Goal: Navigation & Orientation: Find specific page/section

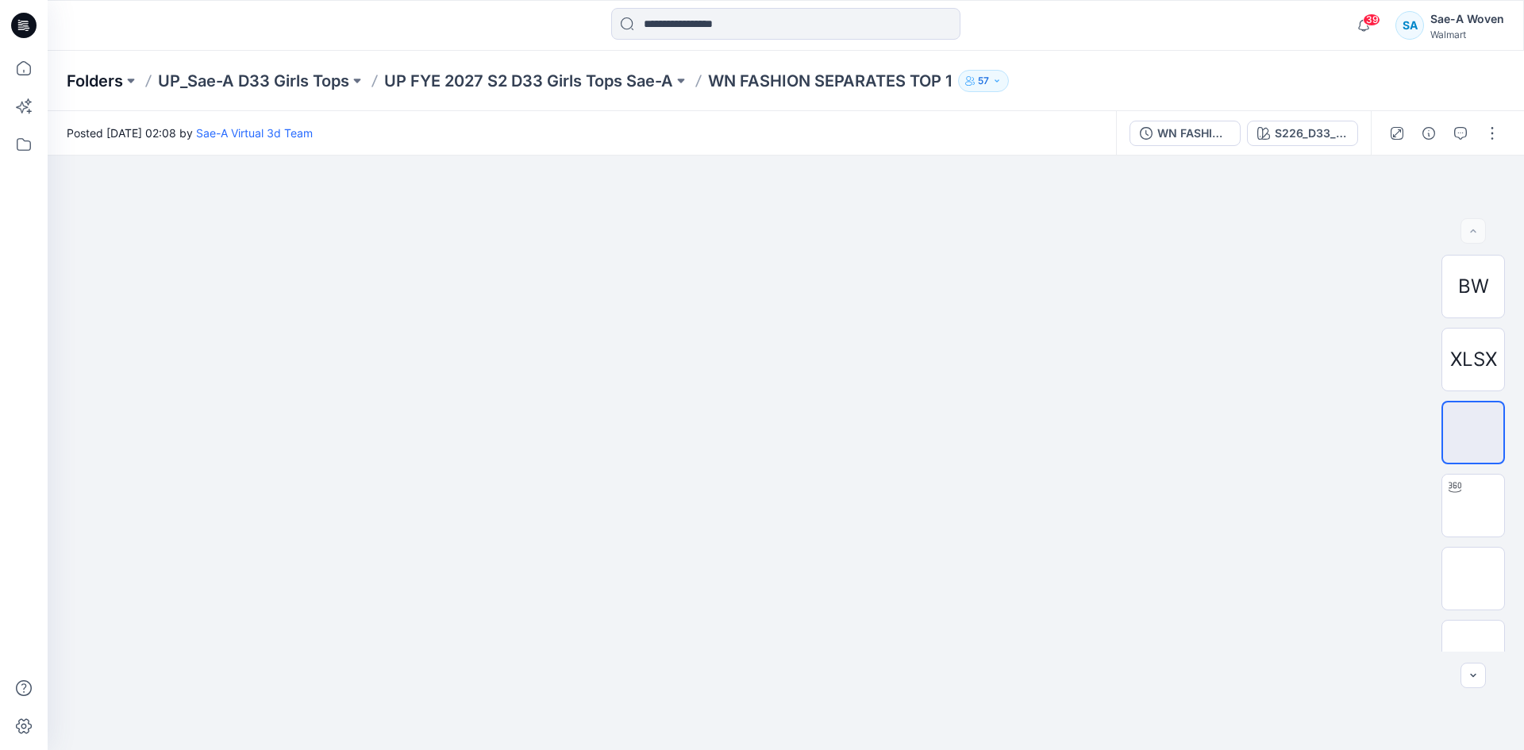
click at [106, 78] on p "Folders" at bounding box center [95, 81] width 56 height 22
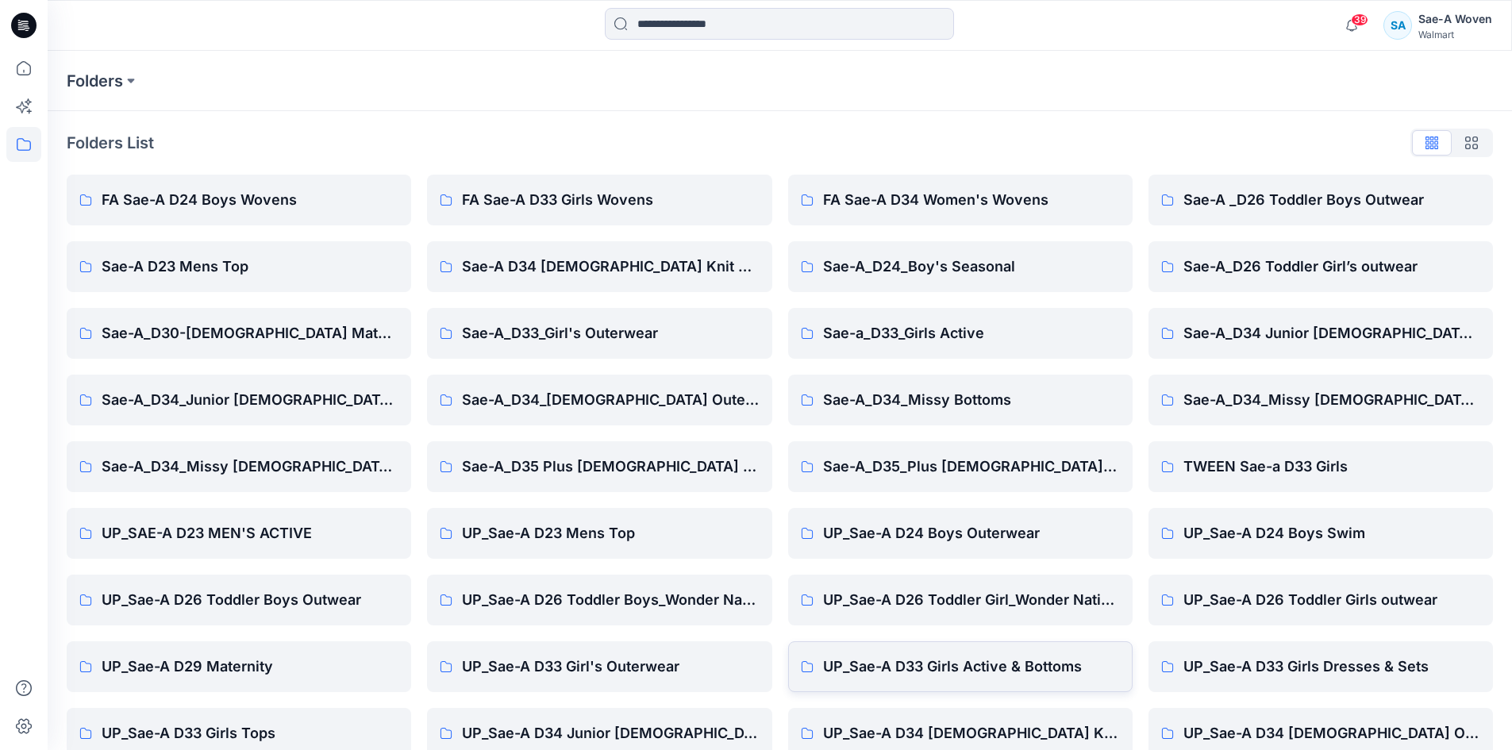
click at [990, 675] on p "UP_Sae-A D33 Girls Active & Bottoms" at bounding box center [971, 667] width 297 height 22
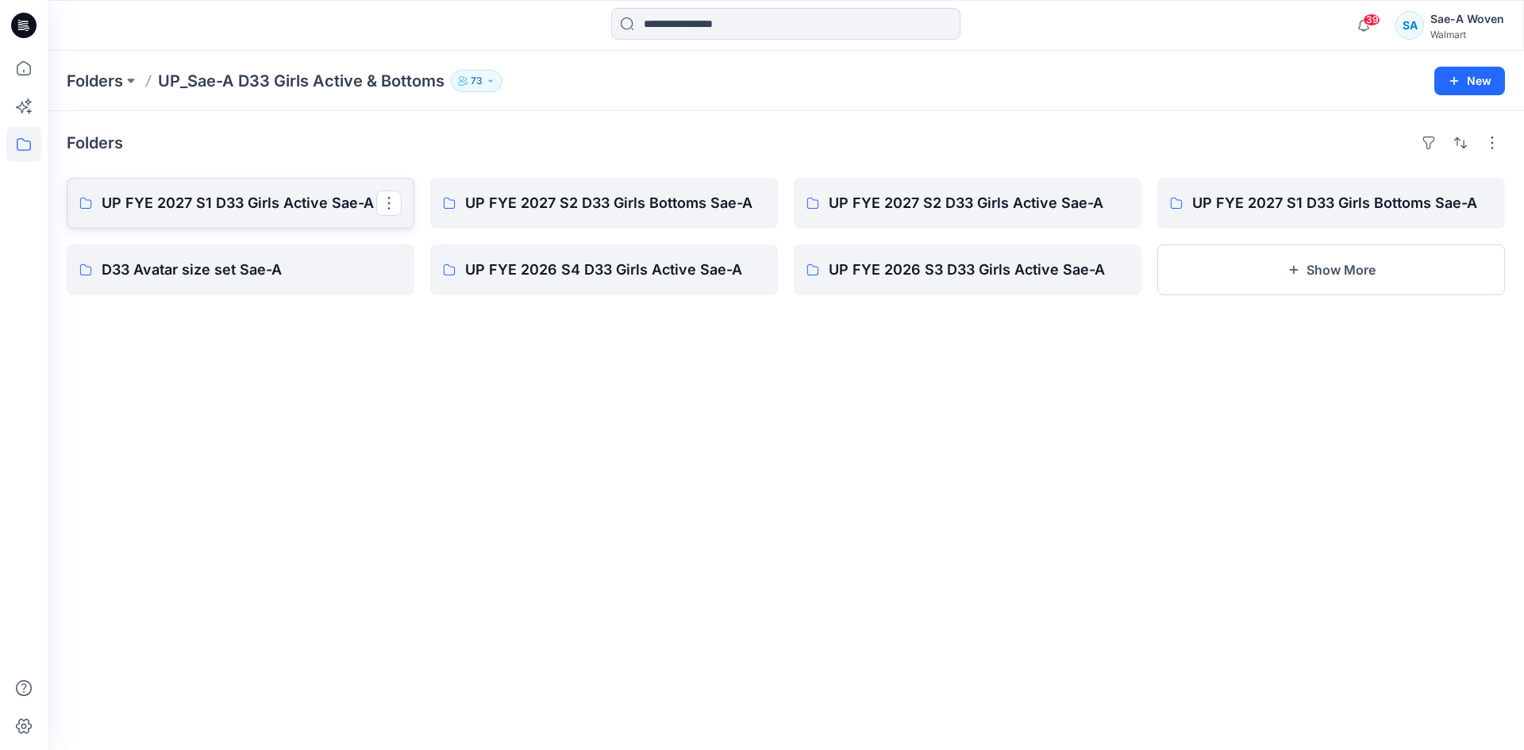
click at [283, 198] on p "UP FYE 2027 S1 D33 Girls Active Sae-A" at bounding box center [239, 203] width 275 height 22
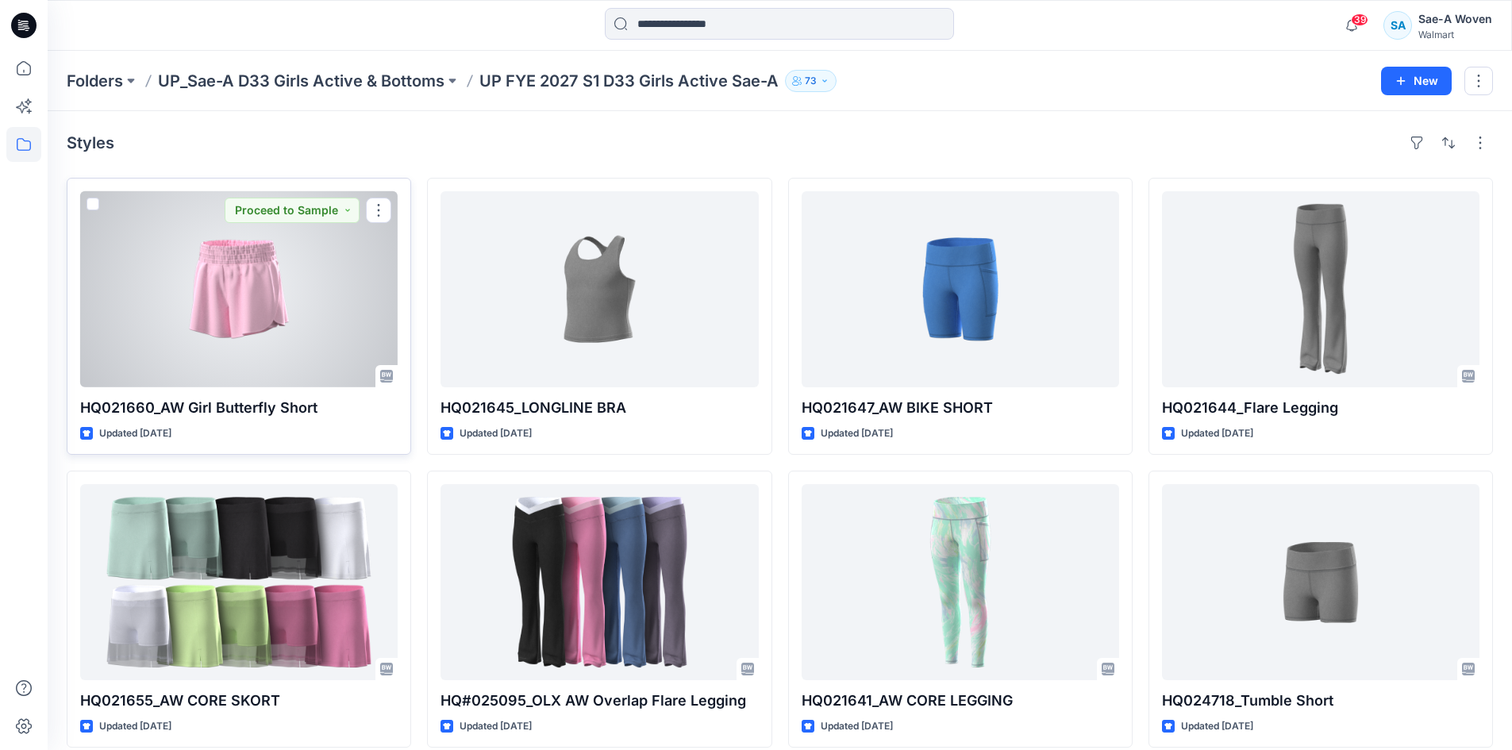
click at [268, 310] on div at bounding box center [239, 289] width 318 height 196
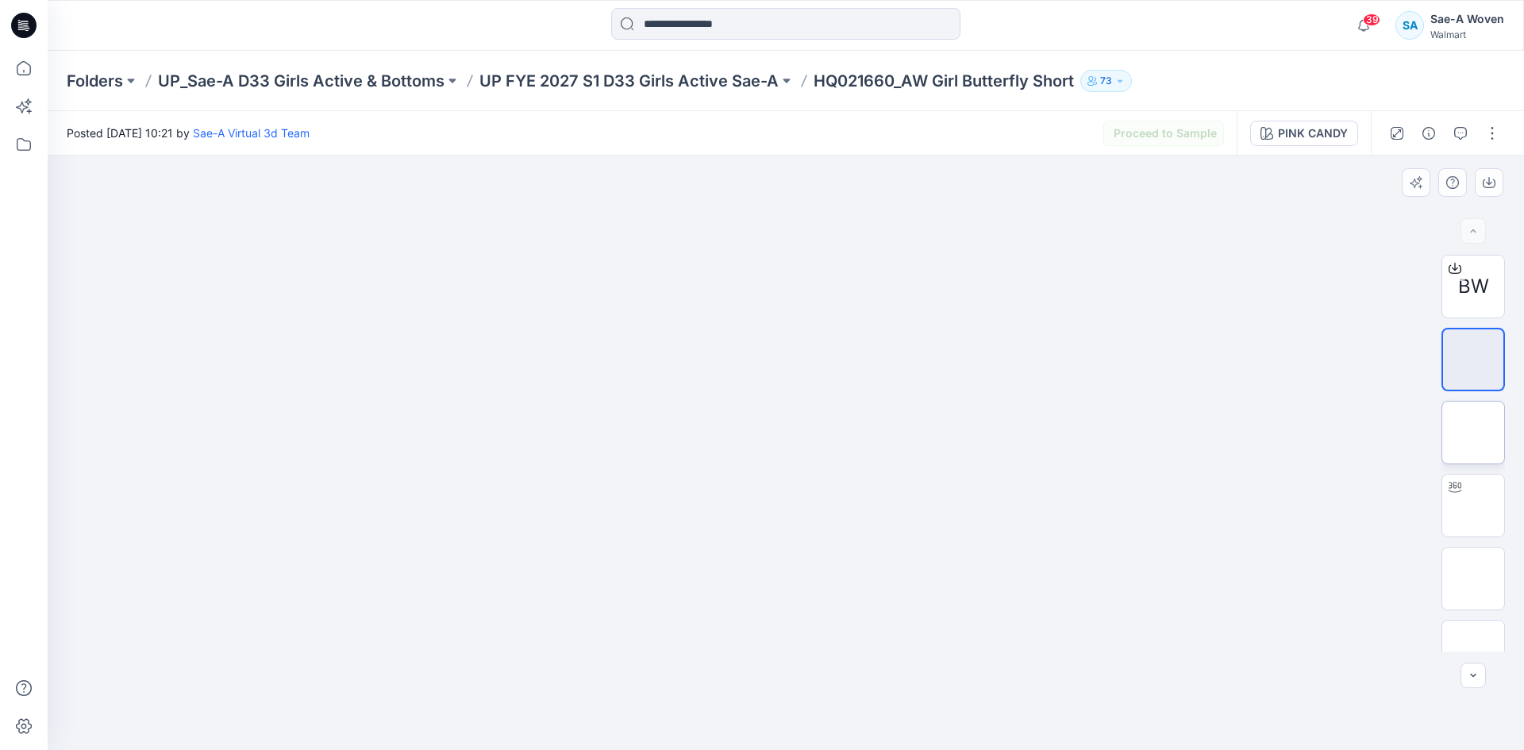
click at [1473, 433] on img at bounding box center [1473, 433] width 0 height 0
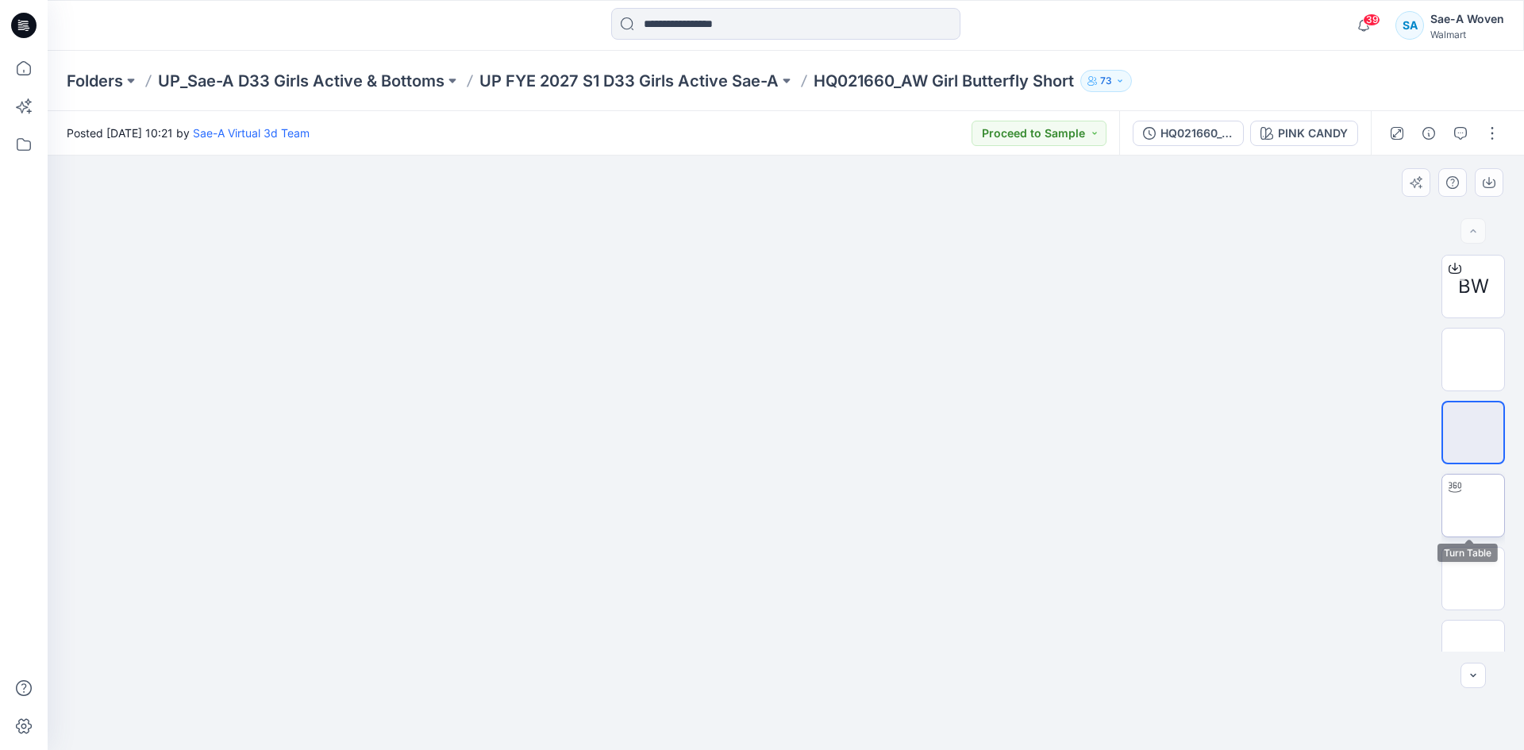
click at [1473, 506] on img at bounding box center [1473, 506] width 0 height 0
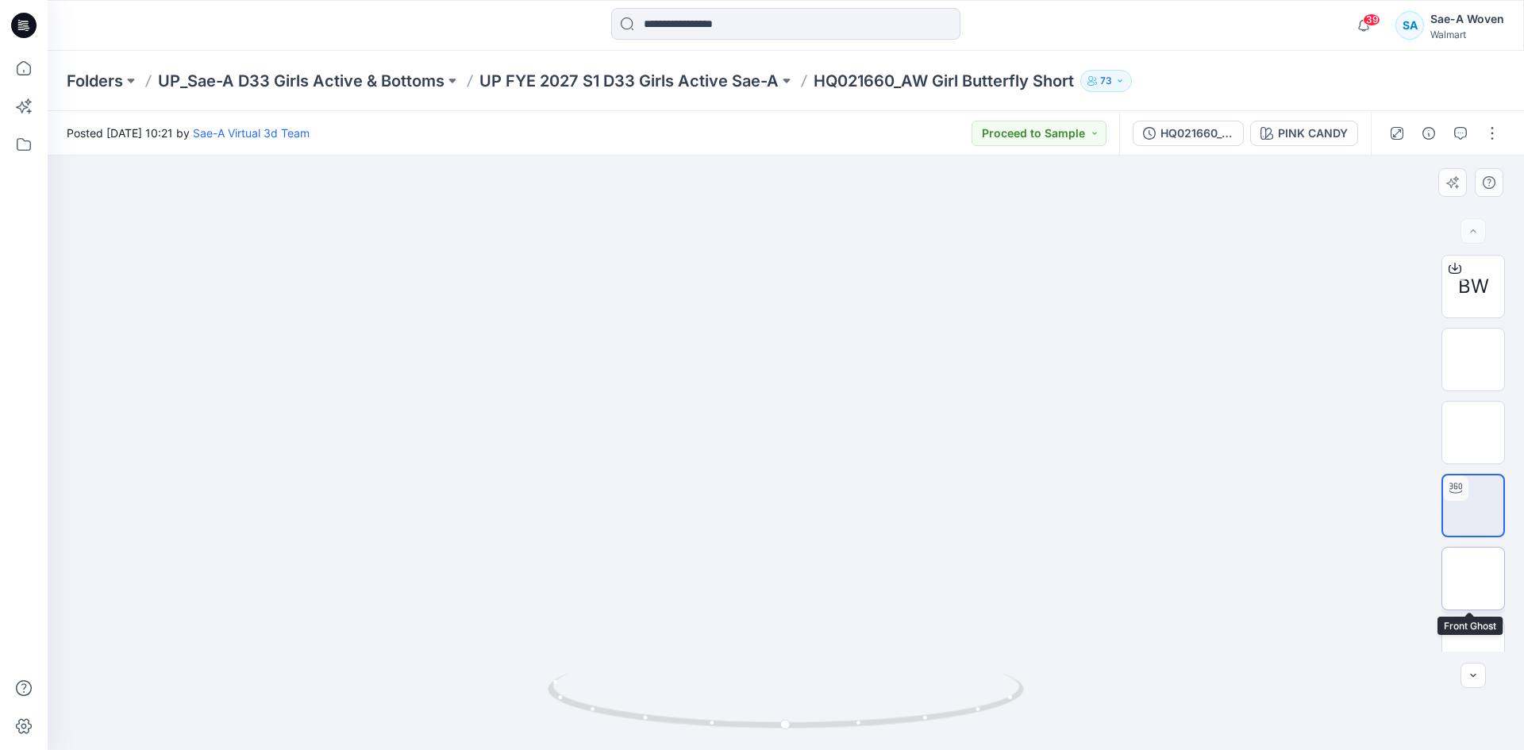
click at [1473, 579] on img at bounding box center [1473, 579] width 0 height 0
click at [1473, 652] on img at bounding box center [1473, 652] width 0 height 0
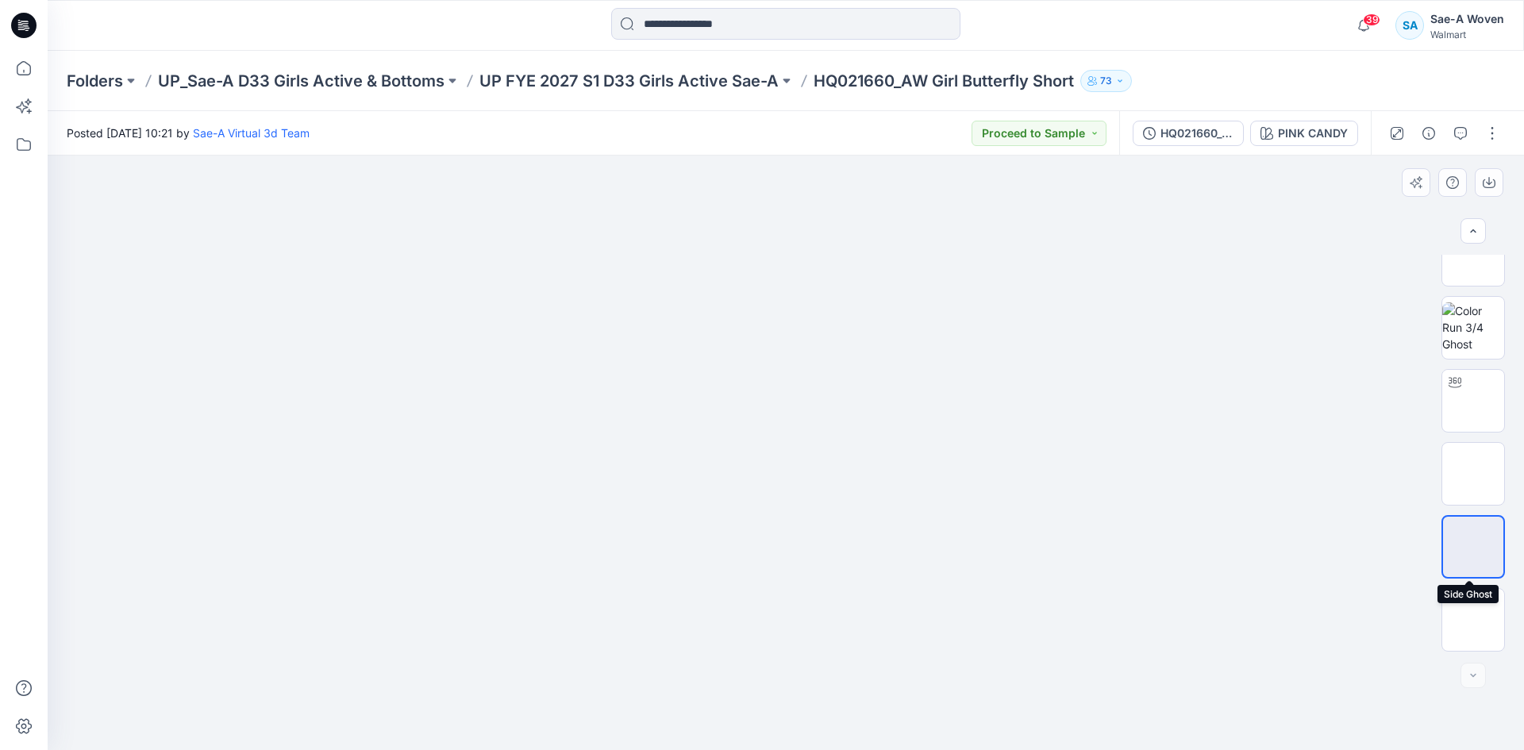
click at [1473, 547] on img at bounding box center [1473, 547] width 0 height 0
click at [1473, 620] on img at bounding box center [1473, 620] width 0 height 0
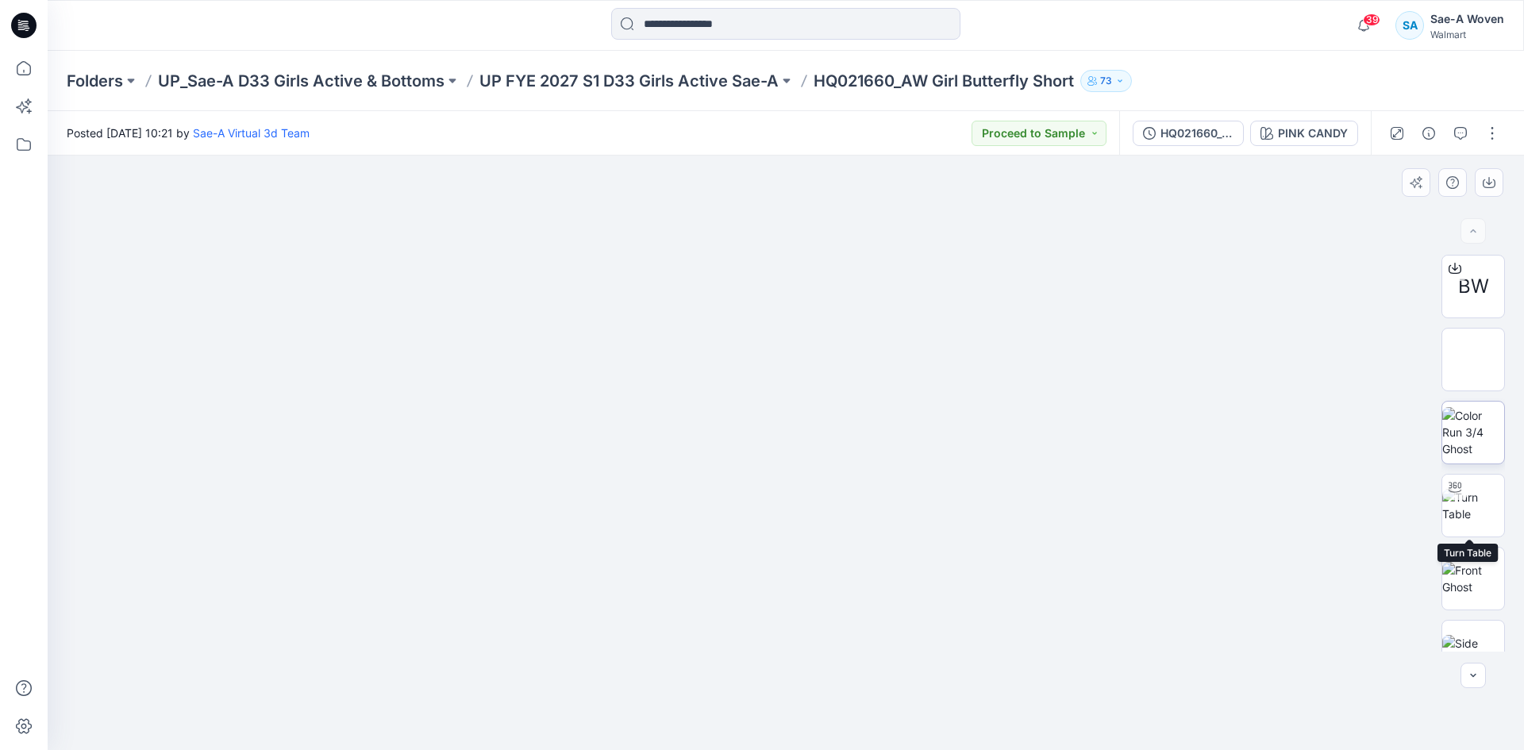
click at [1467, 422] on img at bounding box center [1473, 432] width 62 height 50
click at [1465, 566] on img at bounding box center [1473, 578] width 62 height 33
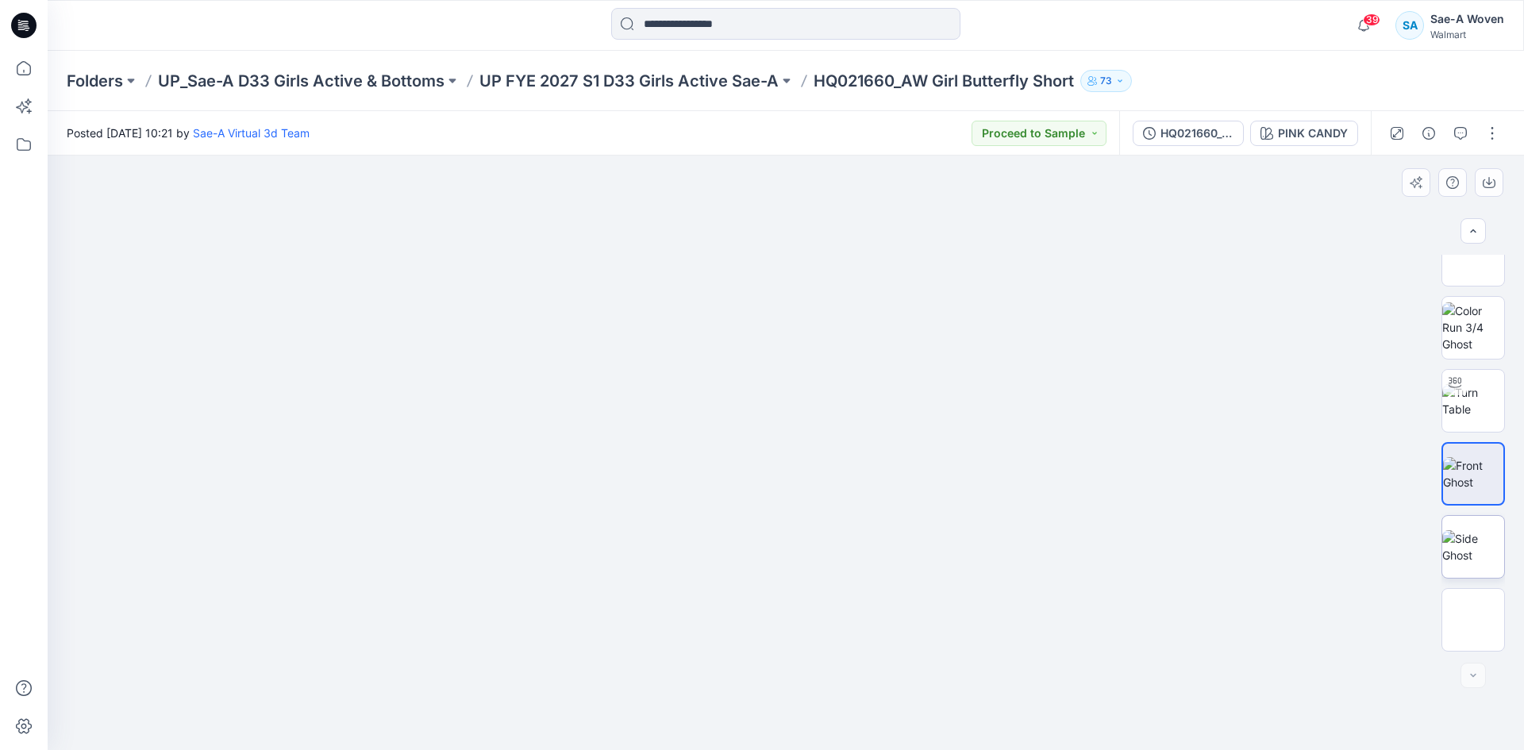
click at [1458, 530] on img at bounding box center [1473, 546] width 62 height 33
click at [1473, 620] on img at bounding box center [1473, 620] width 0 height 0
click at [1460, 555] on img at bounding box center [1473, 546] width 62 height 33
click at [1473, 620] on img at bounding box center [1473, 620] width 0 height 0
click at [1464, 541] on img at bounding box center [1473, 546] width 62 height 33
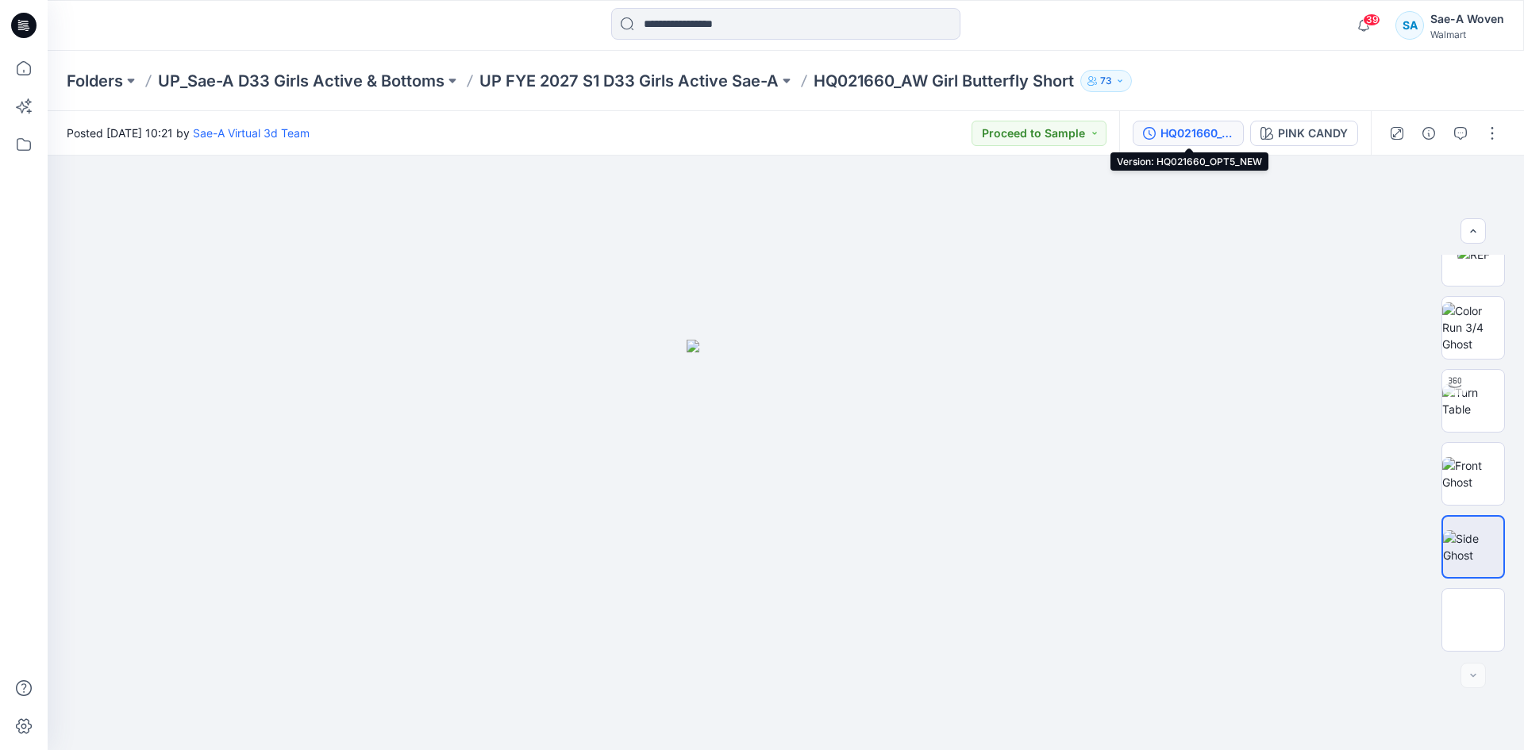
click at [1182, 129] on div "HQ021660_OPT5_NEW" at bounding box center [1197, 133] width 73 height 17
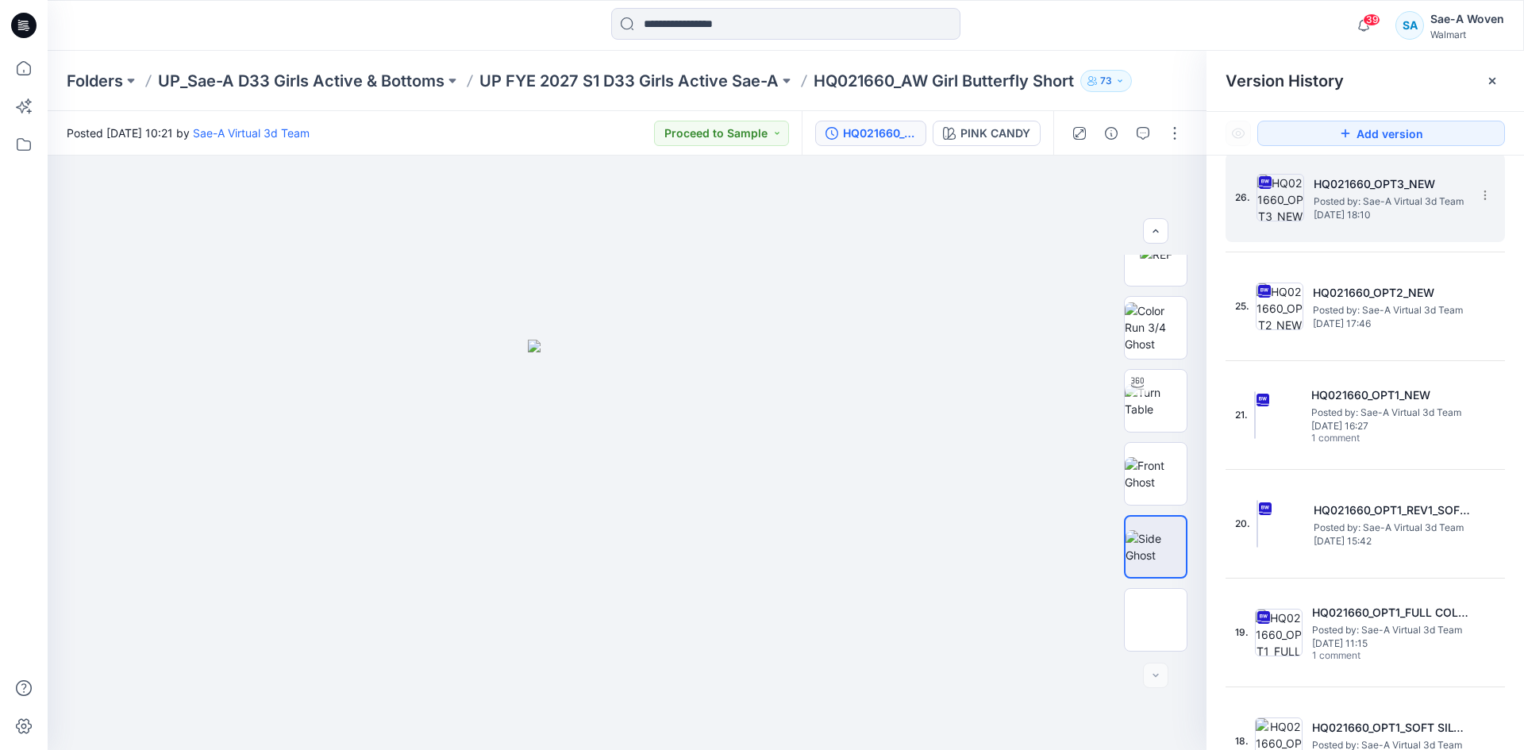
scroll to position [238, 0]
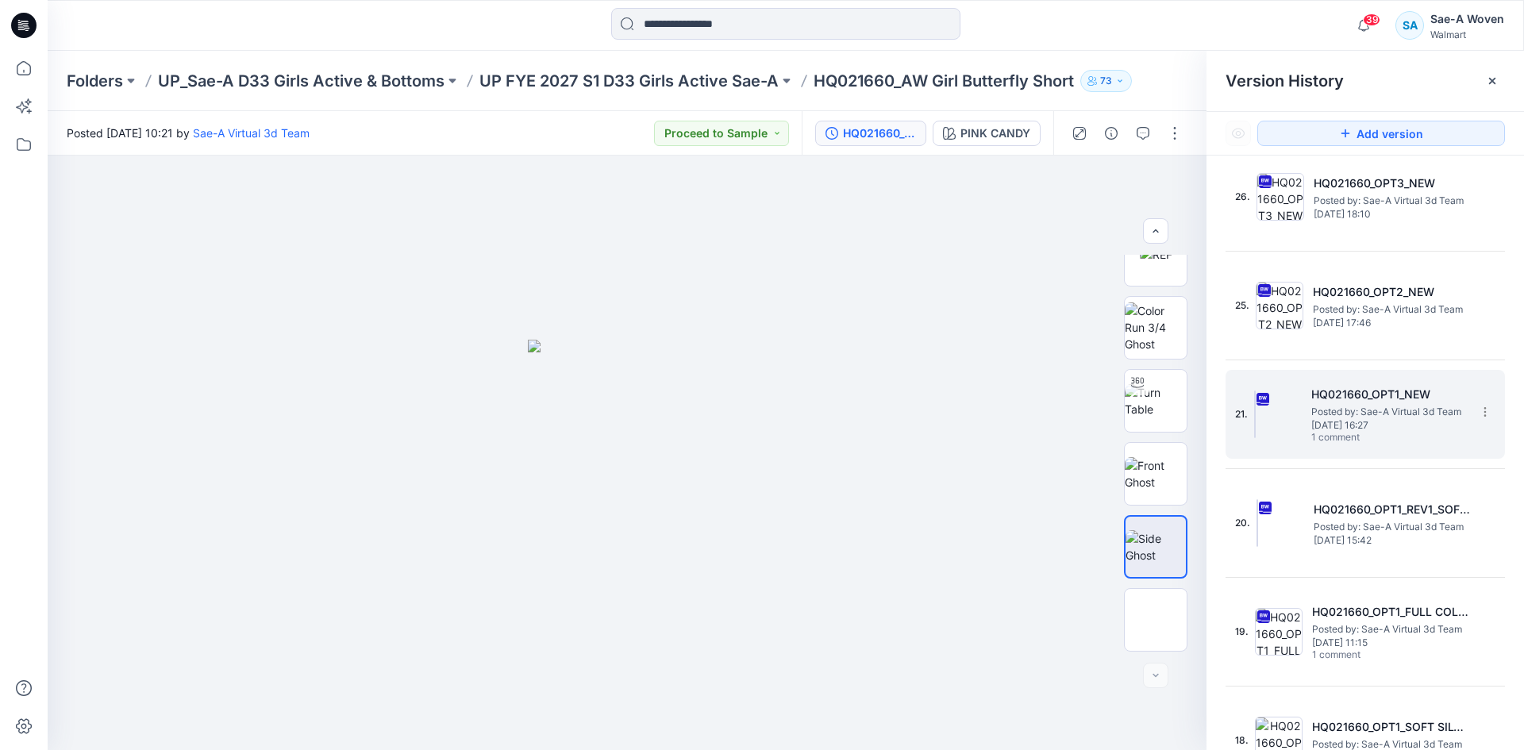
click at [1396, 428] on span "[DATE] 16:27" at bounding box center [1390, 425] width 159 height 11
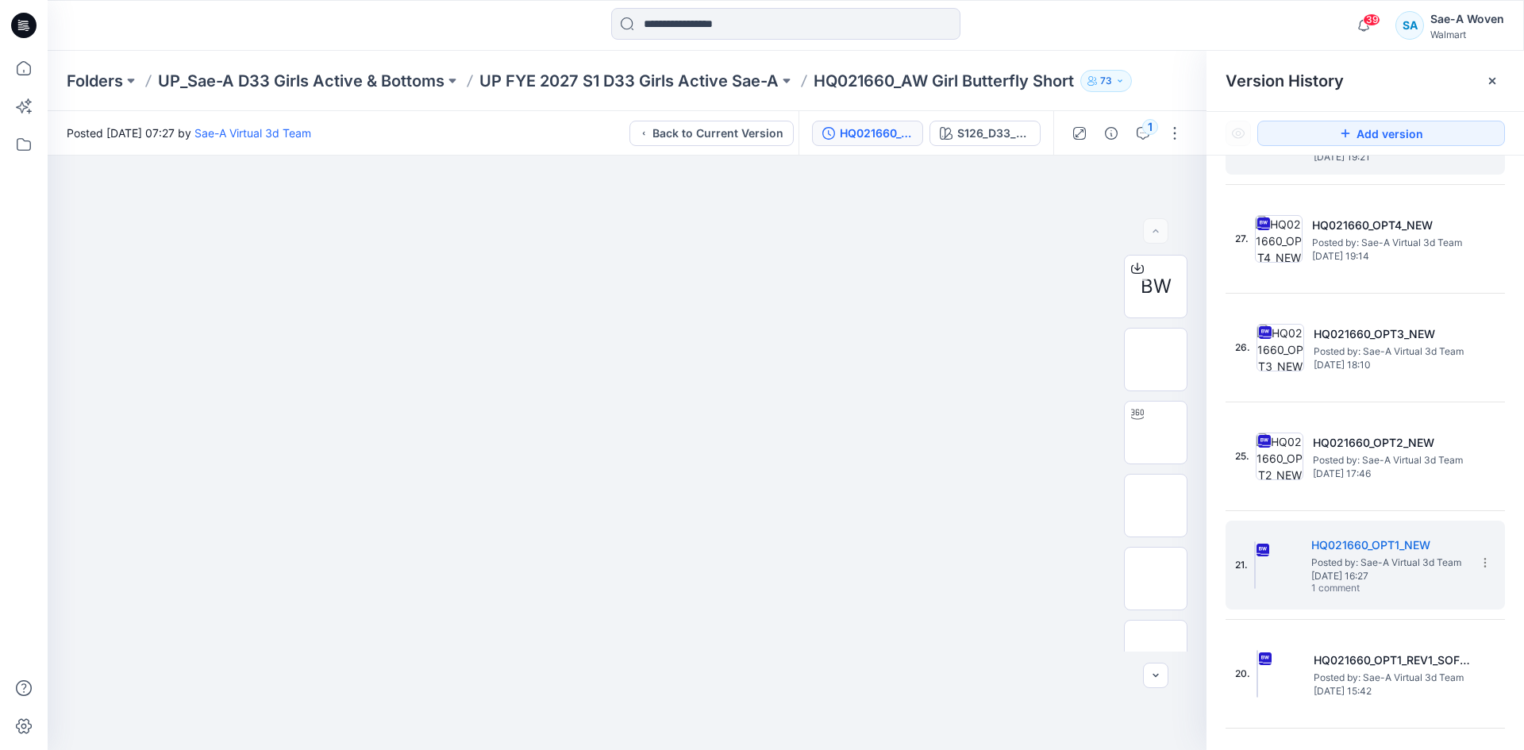
scroll to position [0, 0]
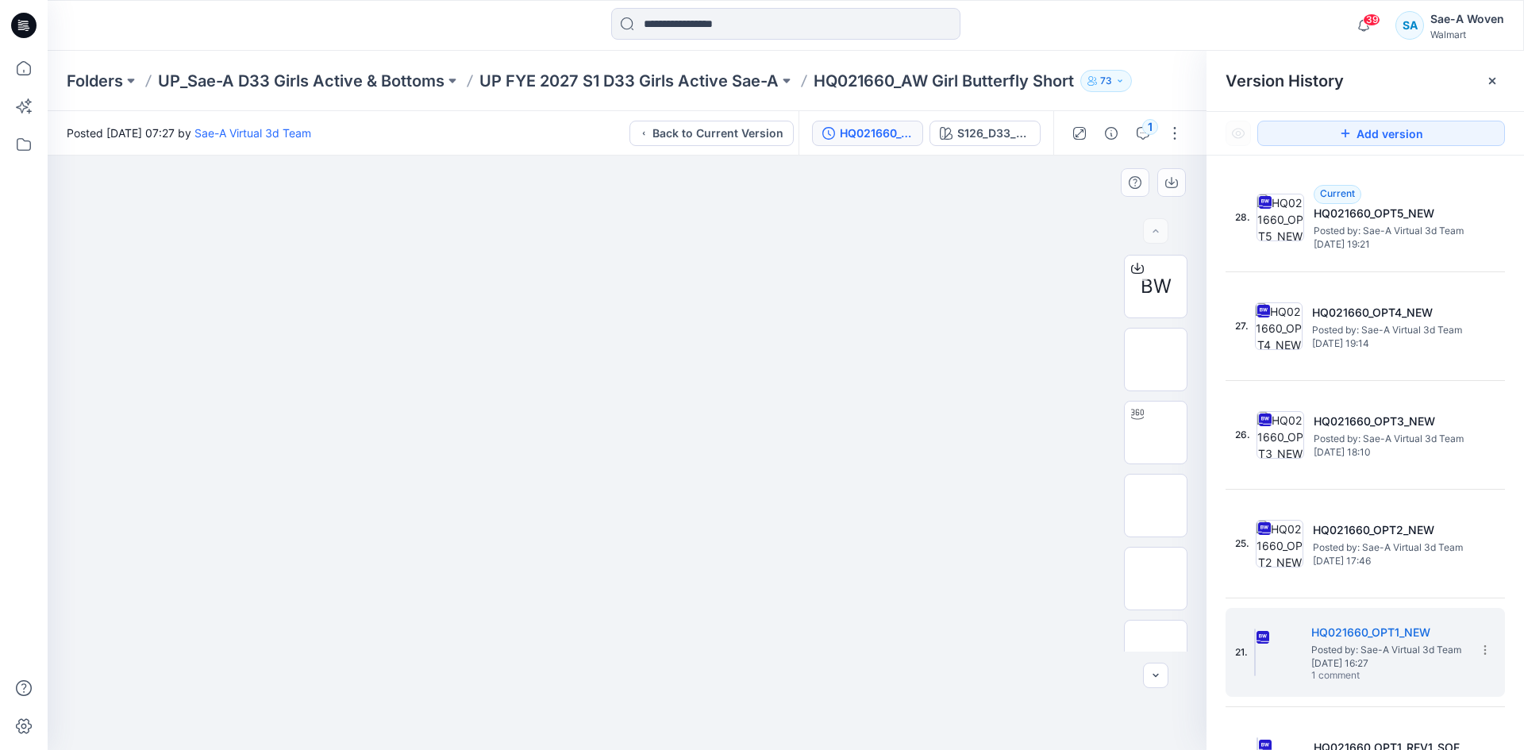
click at [645, 215] on img at bounding box center [627, 215] width 794 height 0
click at [735, 215] on img at bounding box center [627, 215] width 794 height 0
click at [1156, 433] on img at bounding box center [1156, 433] width 0 height 0
click at [97, 74] on p "Folders" at bounding box center [95, 81] width 56 height 22
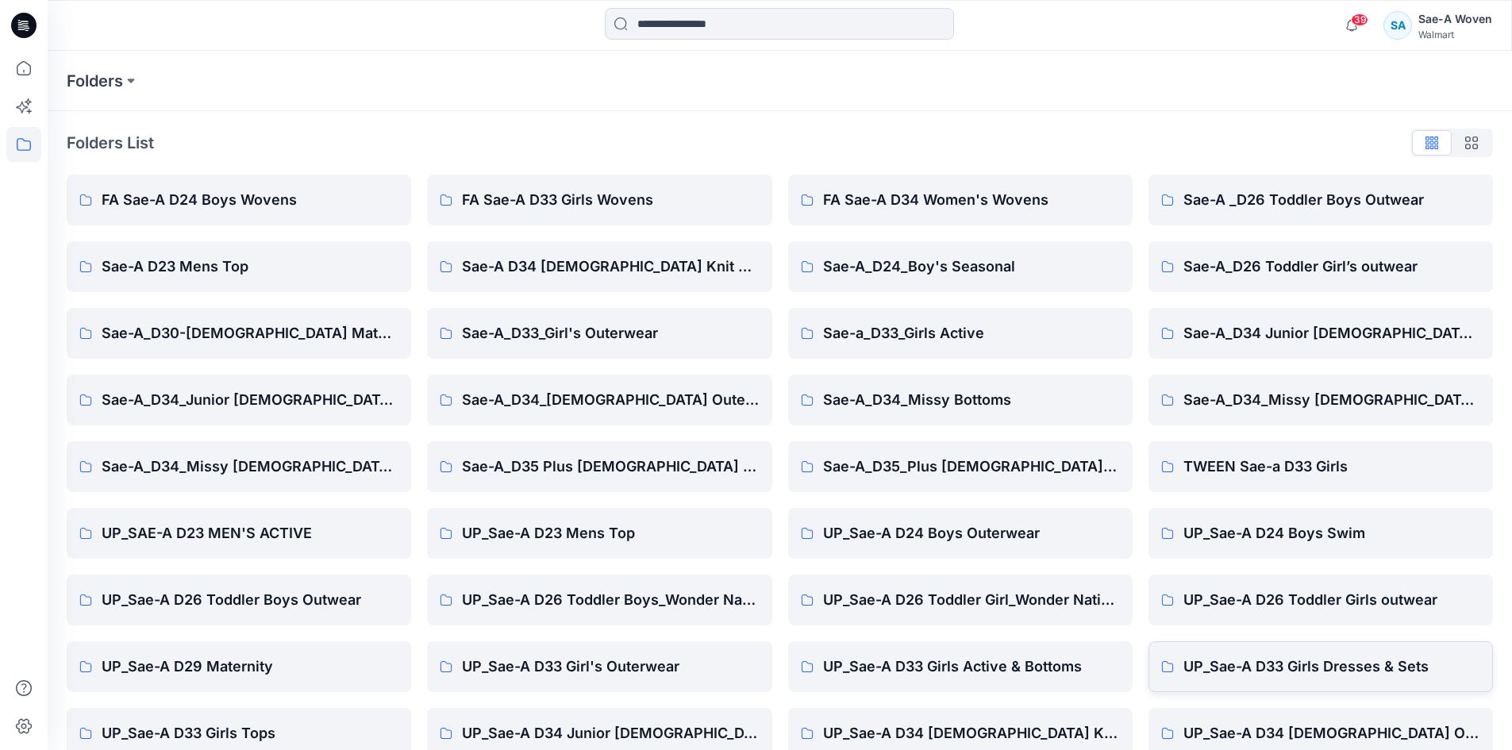
click at [1265, 679] on link "UP_Sae-A D33 Girls Dresses & Sets" at bounding box center [1321, 666] width 345 height 51
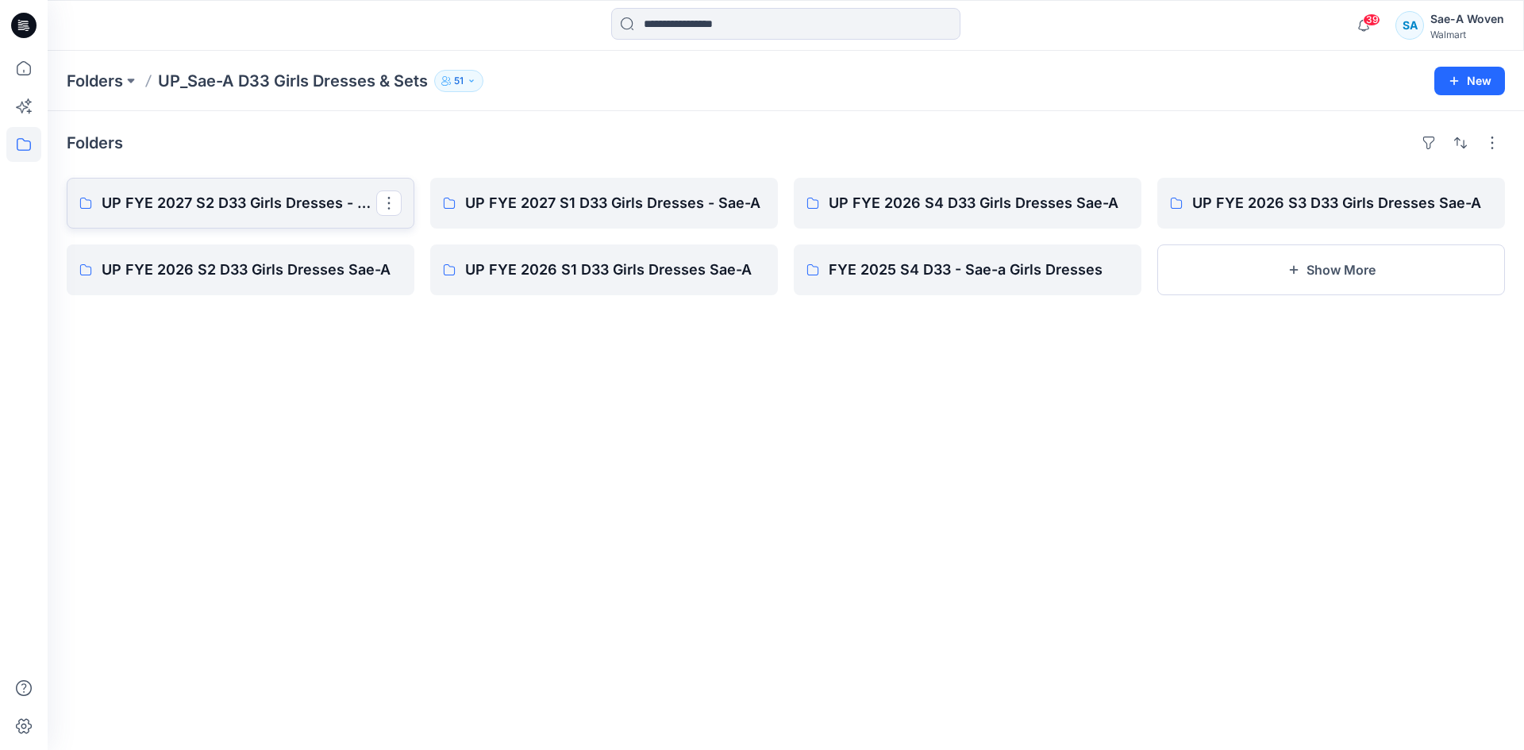
click at [341, 215] on link "UP FYE 2027 S2 D33 Girls Dresses - Sae-A" at bounding box center [241, 203] width 348 height 51
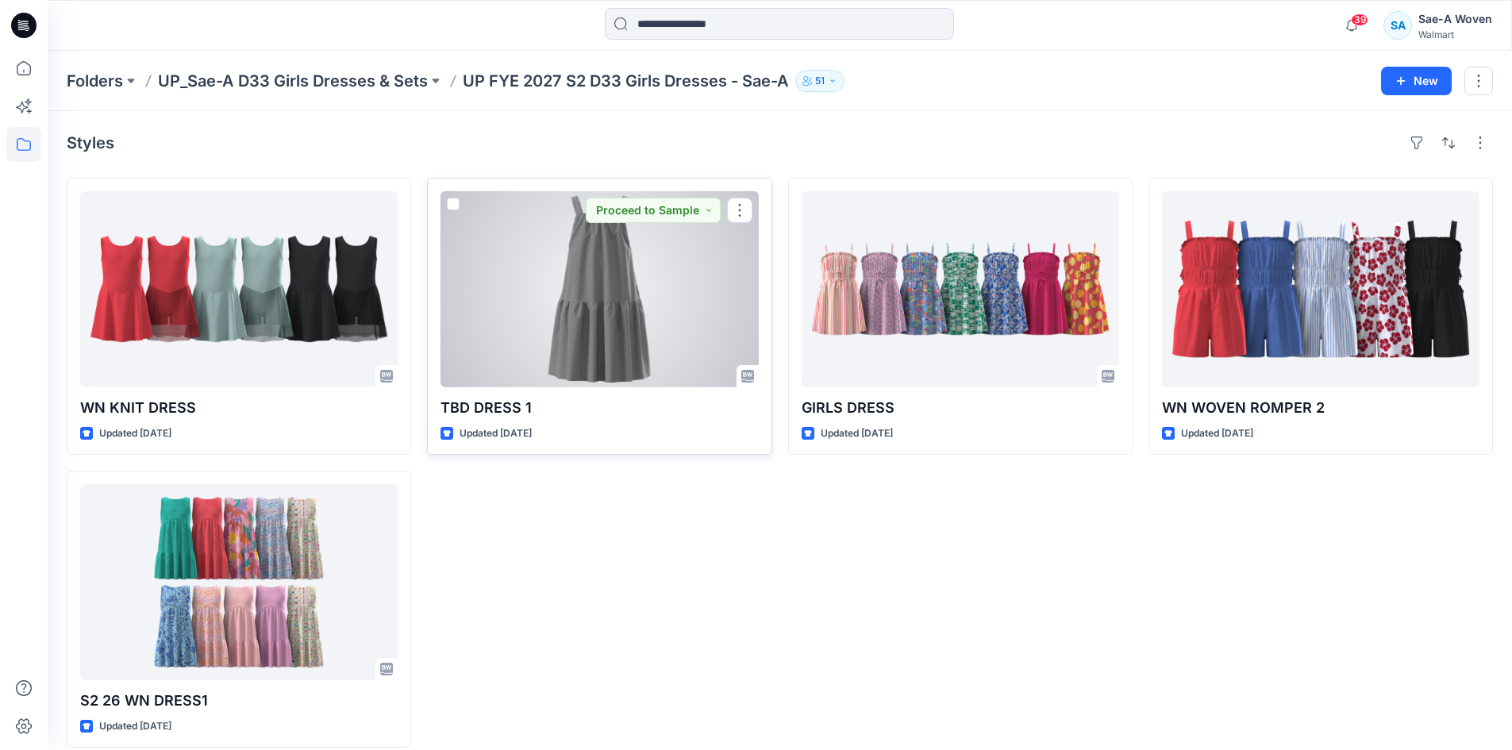
click at [631, 333] on div at bounding box center [600, 289] width 318 height 196
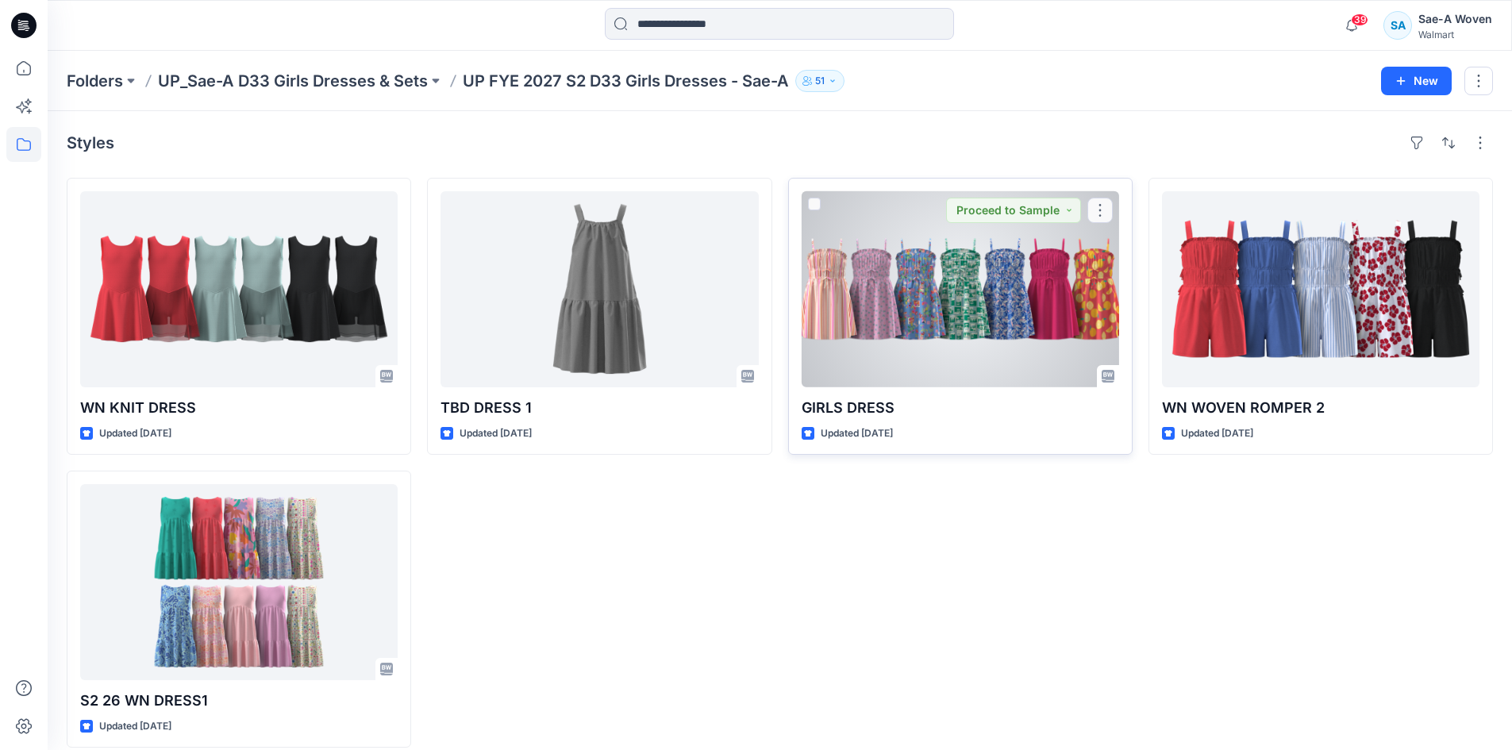
click at [1000, 311] on div at bounding box center [961, 289] width 318 height 196
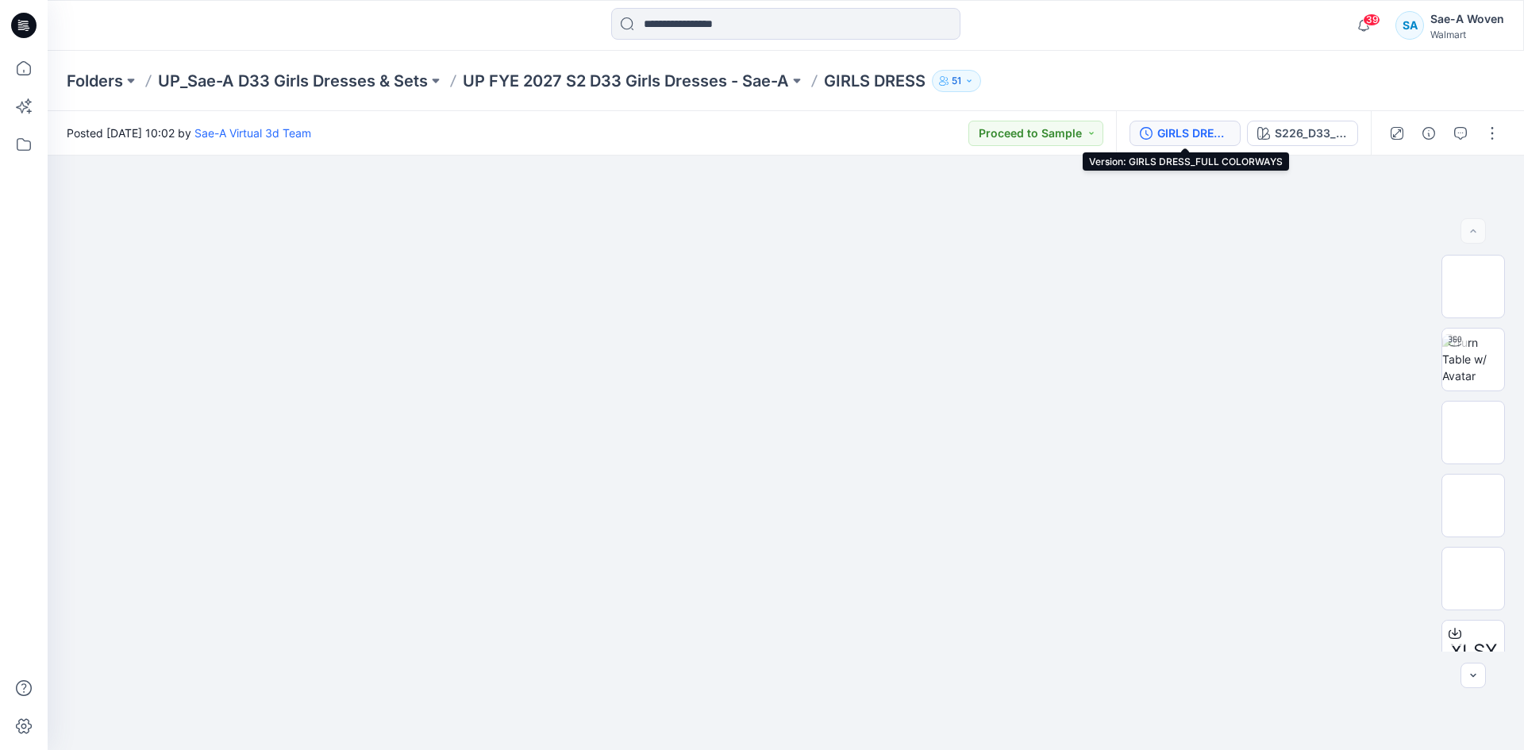
click at [1215, 138] on div "GIRLS DRESS_FULL COLORWAYS" at bounding box center [1193, 133] width 73 height 17
